Goal: Check status

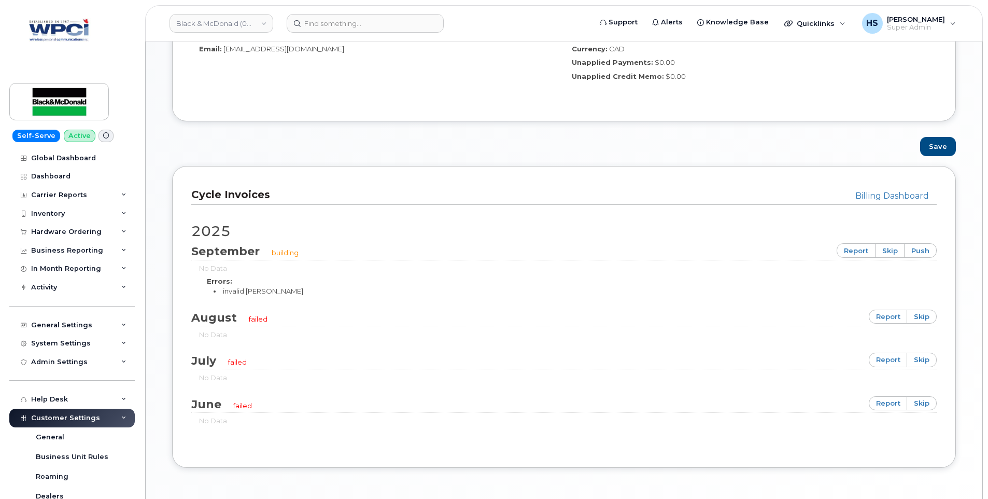
scroll to position [554, 0]
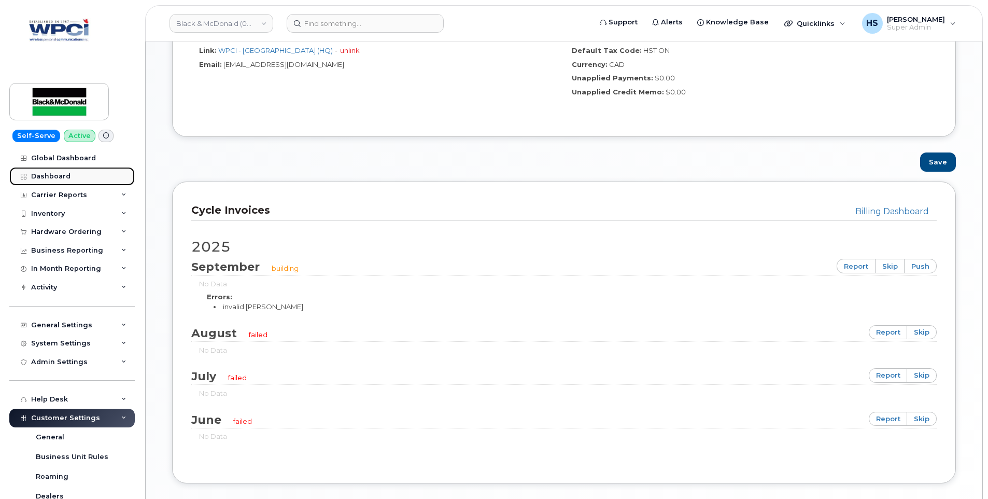
click at [49, 175] on div "Dashboard" at bounding box center [50, 176] width 39 height 8
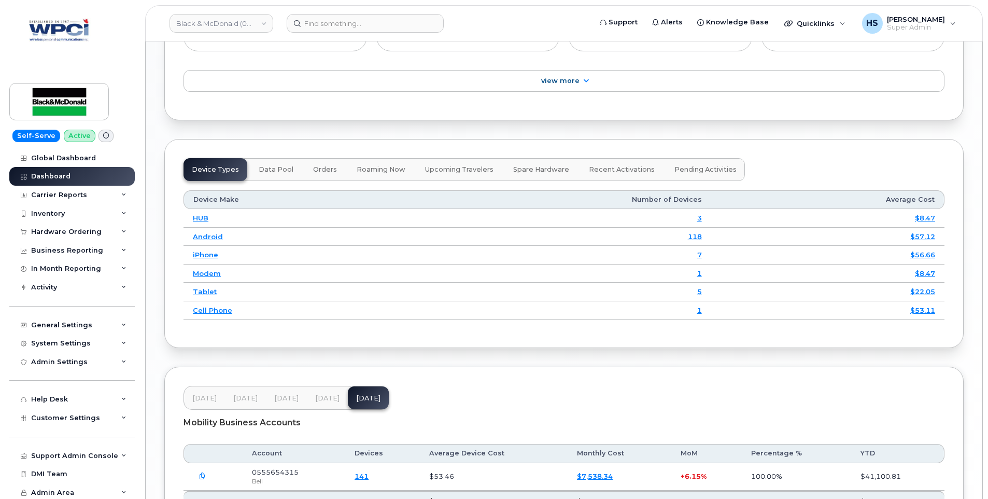
scroll to position [1198, 0]
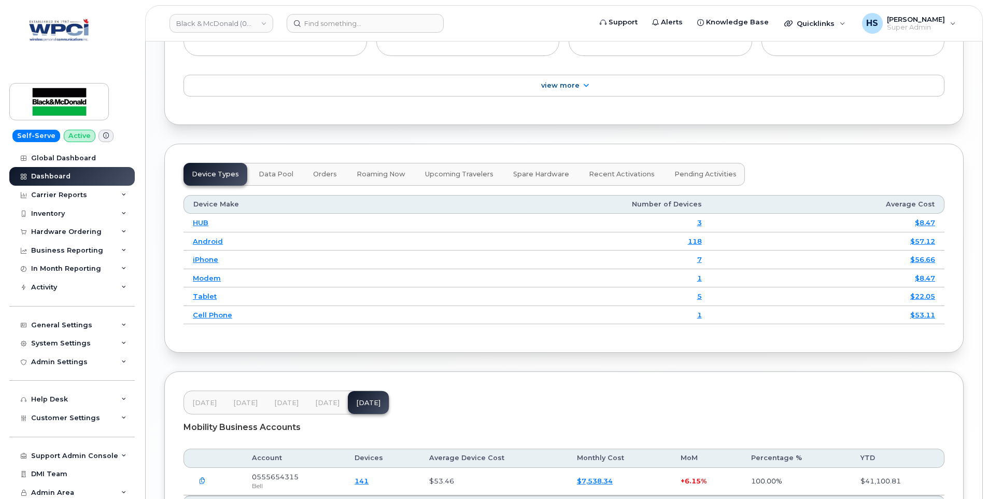
click at [200, 404] on span "Apr 25" at bounding box center [204, 403] width 24 height 8
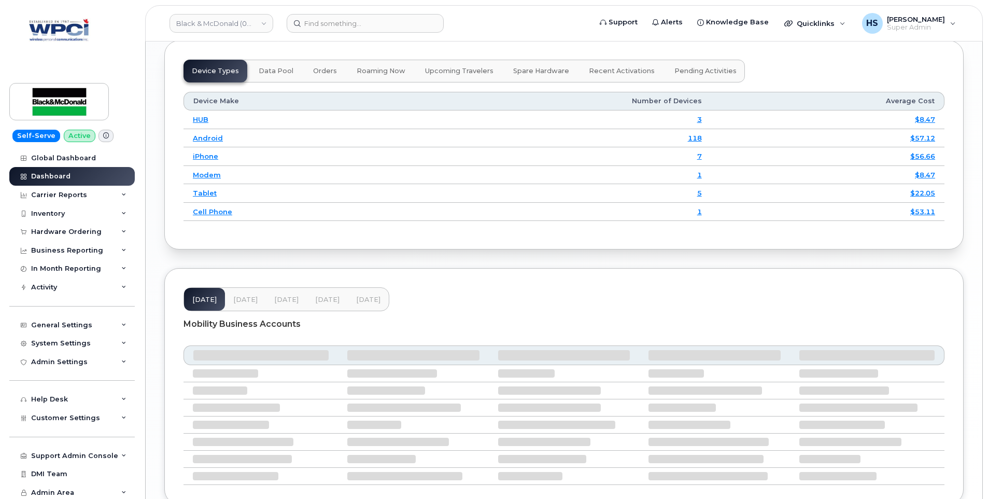
scroll to position [1302, 0]
click at [245, 295] on span "May 25" at bounding box center [245, 299] width 24 height 8
click at [360, 297] on span "Aug 25" at bounding box center [368, 299] width 24 height 8
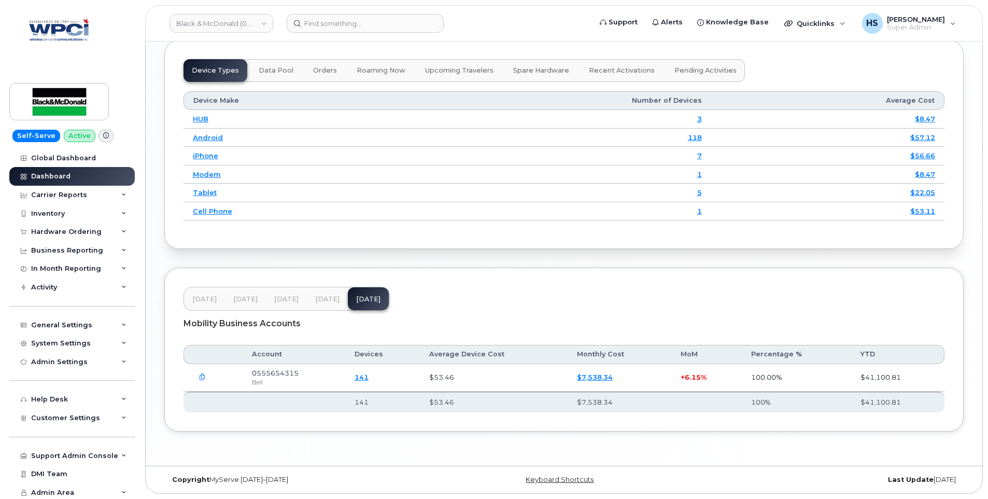
click at [730, 297] on header "Apr 25 May 25 Jun 25 Jul 25 Aug 25" at bounding box center [564, 299] width 761 height 24
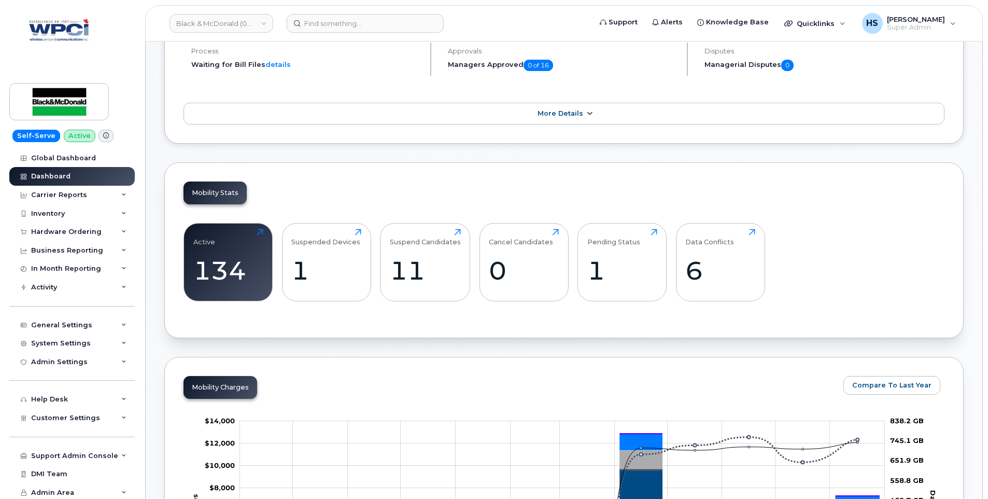
scroll to position [0, 0]
